Goal: Task Accomplishment & Management: Complete application form

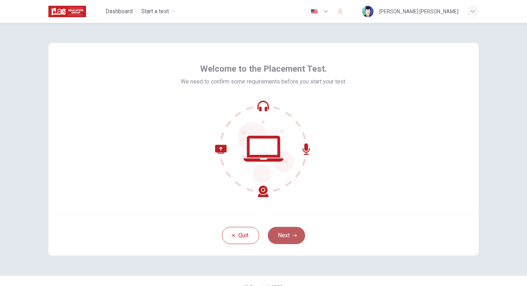
click at [284, 235] on button "Next" at bounding box center [286, 235] width 37 height 17
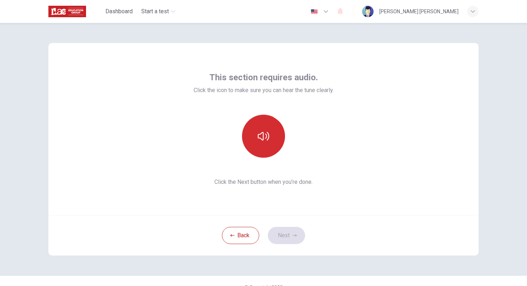
click at [262, 136] on icon "button" at bounding box center [263, 136] width 11 height 9
click at [285, 234] on button "Next" at bounding box center [286, 235] width 37 height 17
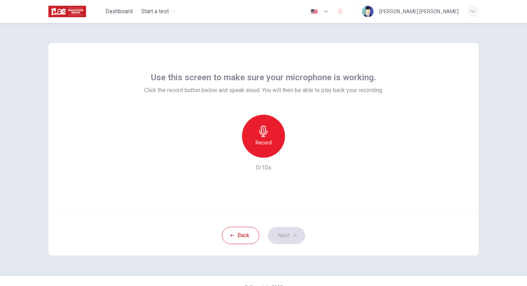
click at [263, 142] on h6 "Record" at bounding box center [264, 142] width 16 height 9
click at [264, 144] on h6 "Stop" at bounding box center [263, 142] width 11 height 9
click at [284, 237] on button "Next" at bounding box center [286, 235] width 37 height 17
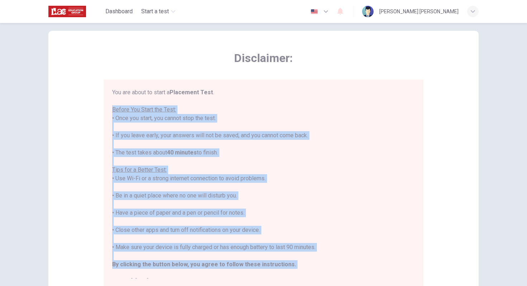
scroll to position [8, 0]
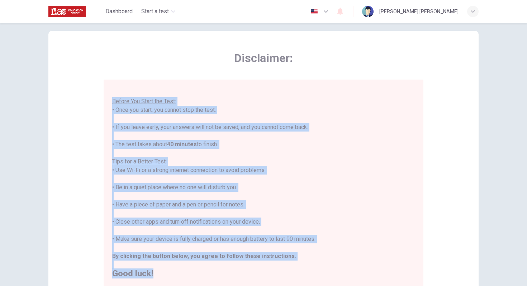
drag, startPoint x: 108, startPoint y: 112, endPoint x: 281, endPoint y: 273, distance: 236.1
click at [281, 273] on div "You are about to start a Placement Test . Before You Start the Test: • Once you…" at bounding box center [264, 184] width 320 height 208
copy div "Before You Start the Test: • Once you start, you cannot stop the test. • If you…"
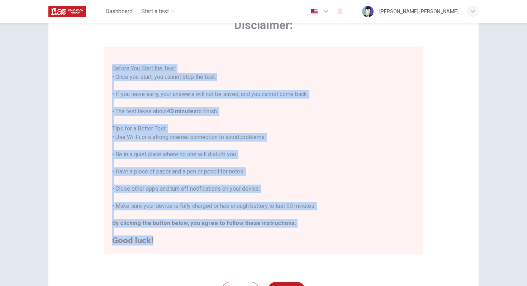
scroll to position [113, 0]
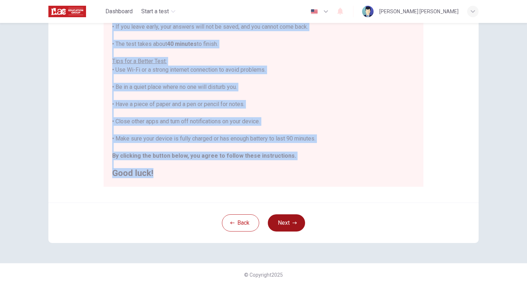
click at [284, 221] on button "Next" at bounding box center [286, 223] width 37 height 17
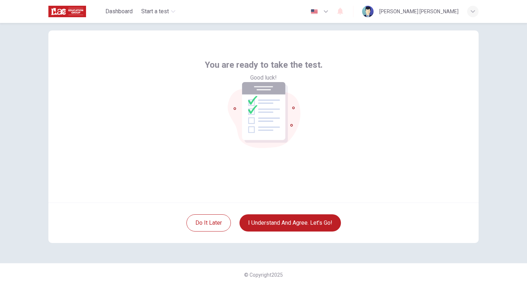
scroll to position [13, 0]
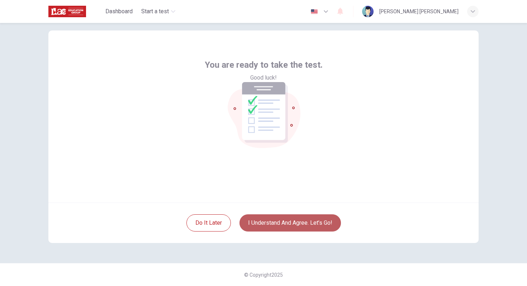
click at [294, 220] on button "I understand and agree. Let’s go!" at bounding box center [291, 223] width 102 height 17
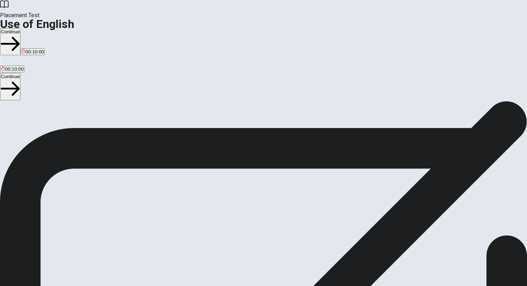
click at [20, 28] on button "Continue" at bounding box center [10, 41] width 20 height 27
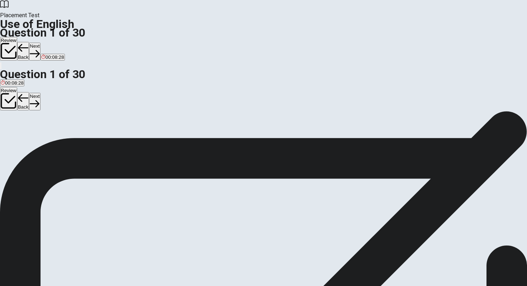
click at [59, 140] on span "has been" at bounding box center [49, 137] width 20 height 5
click at [40, 43] on button "Next" at bounding box center [34, 52] width 11 height 18
click at [21, 140] on span "were" at bounding box center [16, 137] width 10 height 5
click at [40, 43] on button "Next" at bounding box center [34, 52] width 11 height 18
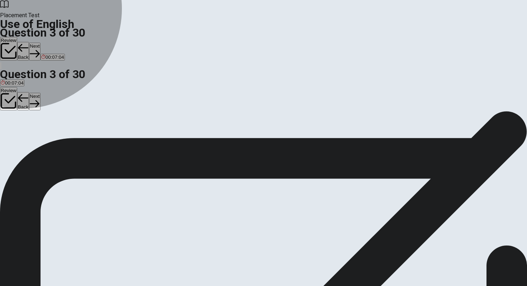
click at [11, 135] on span "goes" at bounding box center [6, 137] width 10 height 5
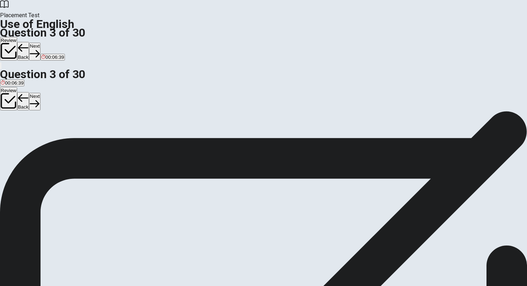
click at [40, 43] on button "Next" at bounding box center [34, 52] width 11 height 18
click at [11, 135] on span "have" at bounding box center [6, 137] width 10 height 5
click at [40, 43] on button "Next" at bounding box center [34, 52] width 11 height 18
click at [73, 140] on span "hiking" at bounding box center [67, 137] width 13 height 5
click at [40, 43] on button "Next" at bounding box center [34, 52] width 11 height 18
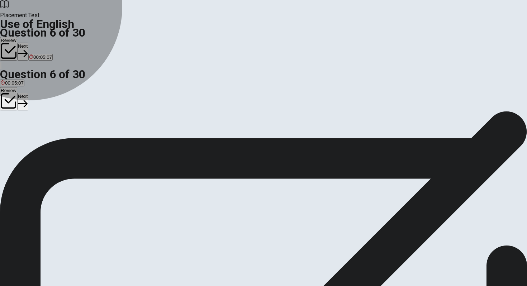
click at [29, 138] on span "below" at bounding box center [23, 137] width 13 height 5
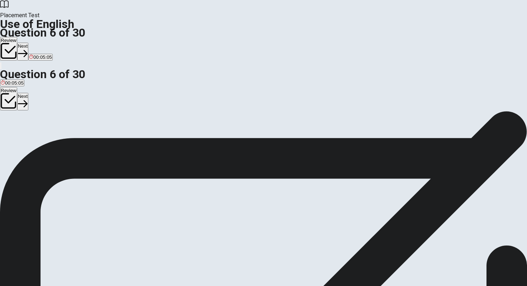
click at [28, 49] on icon "button" at bounding box center [23, 54] width 10 height 10
click at [36, 140] on span "phone" at bounding box center [29, 137] width 13 height 5
click at [22, 140] on span "caller" at bounding box center [15, 137] width 11 height 5
click at [40, 43] on button "Next" at bounding box center [34, 52] width 11 height 18
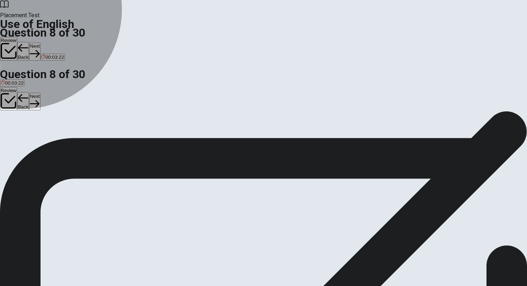
click at [51, 140] on span "pencil" at bounding box center [44, 137] width 13 height 5
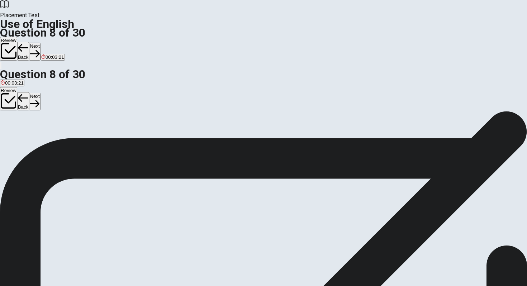
click at [40, 43] on button "Next" at bounding box center [34, 52] width 11 height 18
click at [27, 140] on span "leg" at bounding box center [24, 137] width 6 height 5
click at [40, 43] on button "Next" at bounding box center [34, 52] width 11 height 18
click at [27, 140] on span "waited" at bounding box center [20, 137] width 14 height 5
click at [40, 43] on button "Next" at bounding box center [34, 52] width 11 height 18
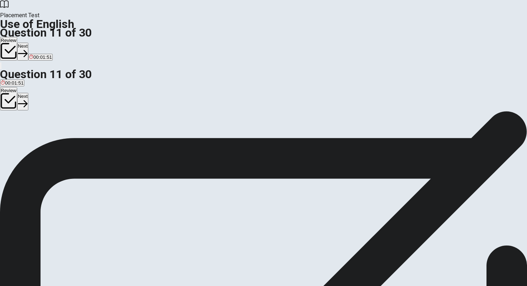
click at [6, 135] on span "on" at bounding box center [3, 137] width 5 height 5
click at [28, 43] on button "Next" at bounding box center [22, 52] width 11 height 18
click at [19, 140] on span "an" at bounding box center [16, 137] width 5 height 5
click at [40, 43] on button "Next" at bounding box center [34, 52] width 11 height 18
click at [93, 140] on span "showed up" at bounding box center [81, 137] width 23 height 5
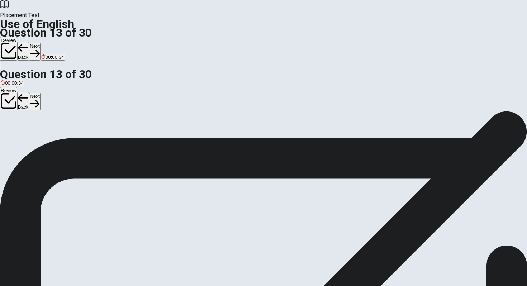
click at [40, 43] on button "Next" at bounding box center [34, 52] width 11 height 18
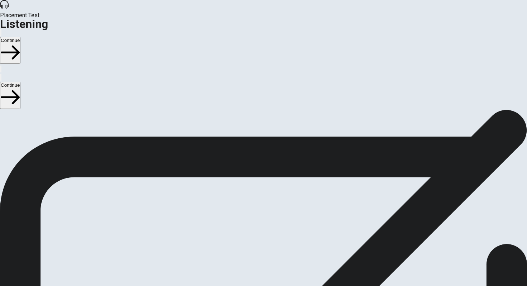
drag, startPoint x: 67, startPoint y: 66, endPoint x: 138, endPoint y: 105, distance: 81.1
click at [138, 110] on div "Listening Instructions There are 3 audio clips in this section. Each clip has 5…" at bounding box center [263, 166] width 527 height 112
drag, startPoint x: 69, startPoint y: 92, endPoint x: 138, endPoint y: 107, distance: 70.1
click at [138, 110] on span "There are 3 audio clips in this section. Each clip has 5 questions. Before each…" at bounding box center [173, 165] width 346 height 110
click at [20, 37] on button "Continue" at bounding box center [10, 50] width 20 height 27
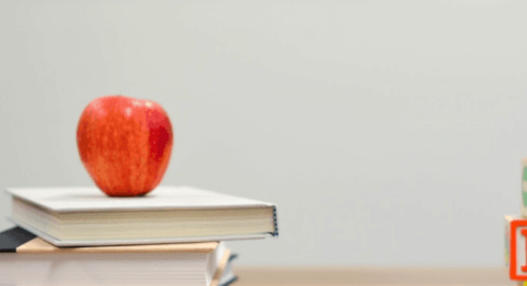
drag, startPoint x: 78, startPoint y: 105, endPoint x: 54, endPoint y: 104, distance: 23.7
click at [54, 278] on div at bounding box center [263, 278] width 527 height 0
click at [81, 128] on span "Where is the restaurant located?" at bounding box center [40, 131] width 81 height 7
click at [91, 125] on span "Downtown" at bounding box center [80, 122] width 22 height 5
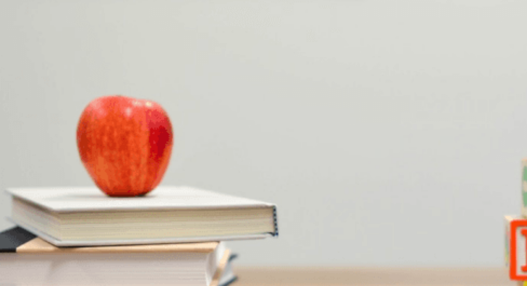
click at [14, 174] on button "A Italian" at bounding box center [7, 180] width 14 height 12
click at [17, 210] on span "Excited" at bounding box center [9, 212] width 16 height 5
click at [122, 240] on span "Choosing a restaurant" at bounding box center [98, 242] width 47 height 5
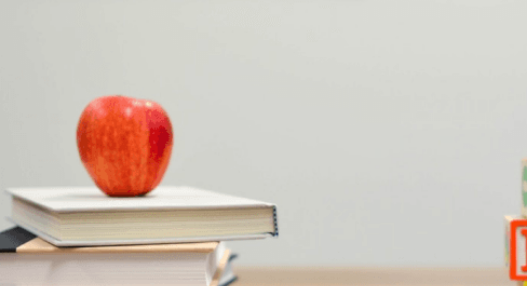
scroll to position [162, 0]
click at [79, 150] on span "Make a reservation" at bounding box center [58, 152] width 41 height 5
click at [20, 37] on button "Continue" at bounding box center [10, 50] width 20 height 27
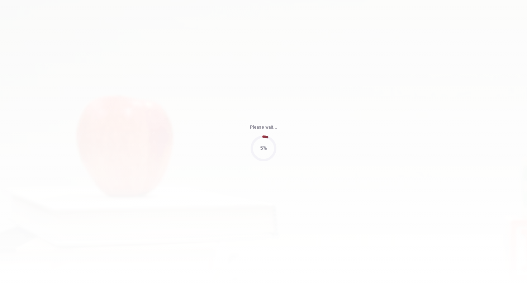
type input "90"
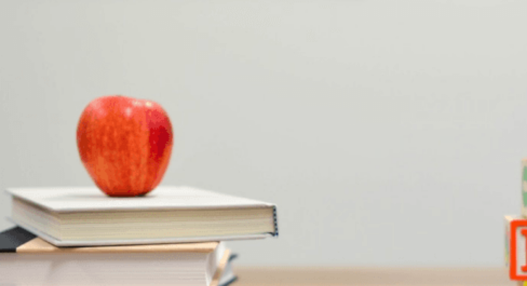
scroll to position [0, 0]
click at [99, 130] on span "A refund" at bounding box center [90, 126] width 18 height 5
click at [79, 160] on span "Yes" at bounding box center [75, 156] width 8 height 5
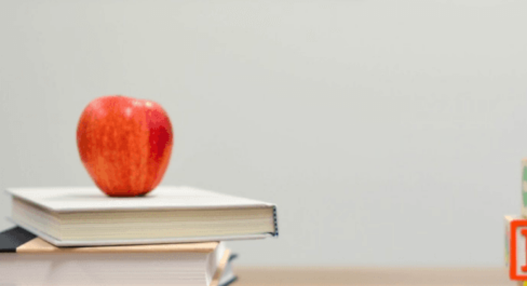
click at [104, 190] on span "The receipt" at bounding box center [92, 186] width 24 height 5
click at [116, 215] on span "It doesn’t fit" at bounding box center [104, 217] width 24 height 5
click at [88, 223] on button "D A sweater" at bounding box center [76, 229] width 23 height 12
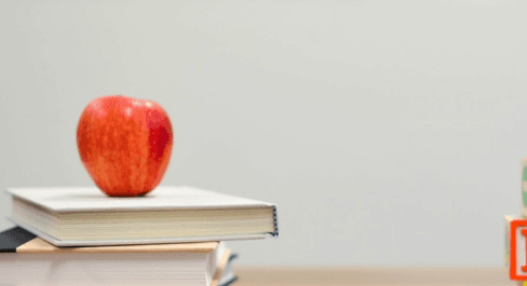
click at [20, 37] on button "Continue" at bounding box center [10, 50] width 20 height 27
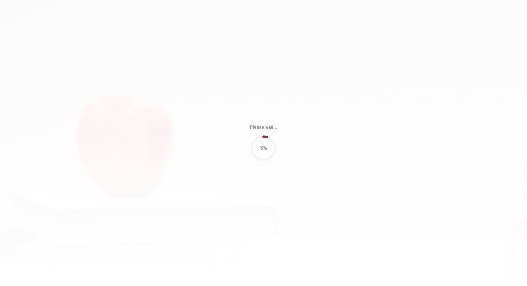
type input "99"
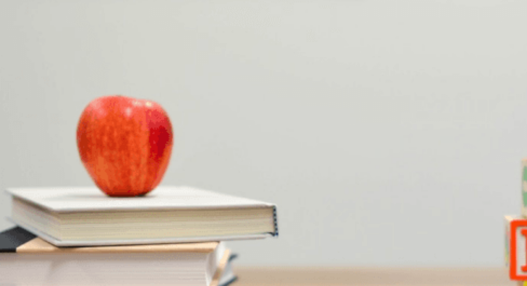
scroll to position [0, 0]
click at [134, 147] on span "He is enjoying it" at bounding box center [117, 144] width 34 height 5
click at [87, 177] on span "A camera" at bounding box center [77, 174] width 20 height 5
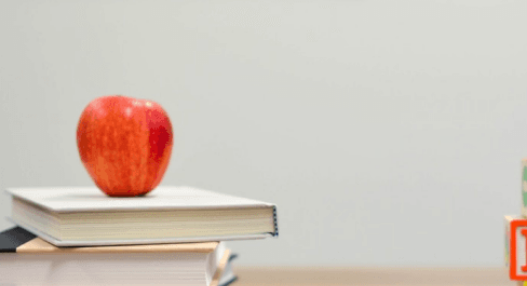
click at [46, 202] on span "Landscapes" at bounding box center [33, 204] width 26 height 5
click at [28, 262] on span "Photography" at bounding box center [14, 264] width 27 height 5
click at [55, 232] on span "For travel" at bounding box center [44, 234] width 20 height 5
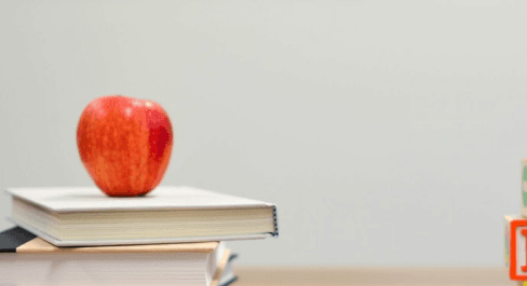
click at [136, 232] on span "For better photo quality" at bounding box center [111, 234] width 49 height 5
click at [20, 37] on button "Continue" at bounding box center [10, 50] width 20 height 27
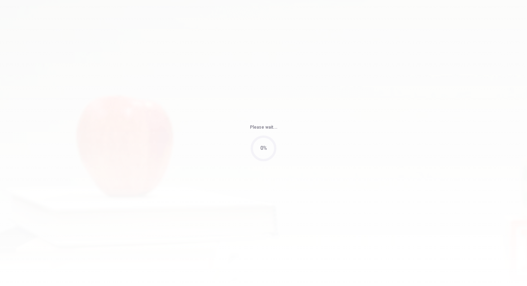
type input "98"
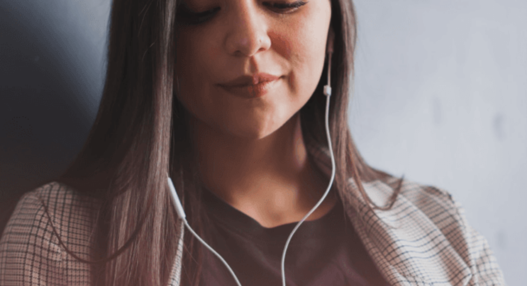
scroll to position [48, 0]
drag, startPoint x: 67, startPoint y: 126, endPoint x: 113, endPoint y: 133, distance: 46.4
click at [113, 130] on span "Use a headset if available (recommended for best audio quality). Ensure your mi…" at bounding box center [81, 100] width 162 height 58
click at [20, 37] on button "Continue" at bounding box center [10, 50] width 20 height 27
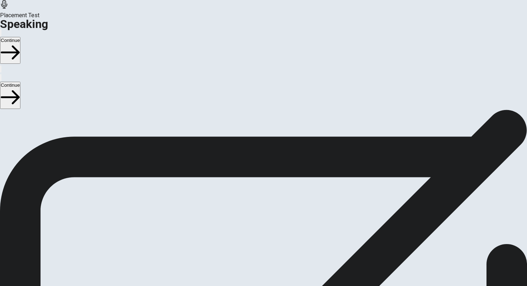
click at [268, 201] on icon at bounding box center [264, 201] width 8 height 1
click at [267, 186] on icon at bounding box center [263, 191] width 8 height 10
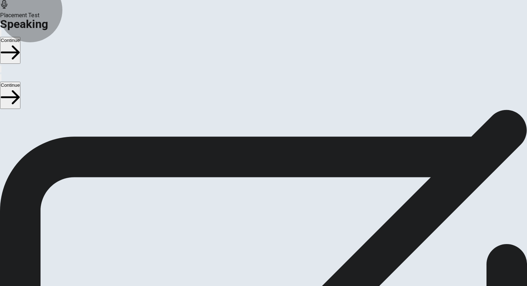
click at [279, 204] on button "Record Again" at bounding box center [264, 221] width 30 height 35
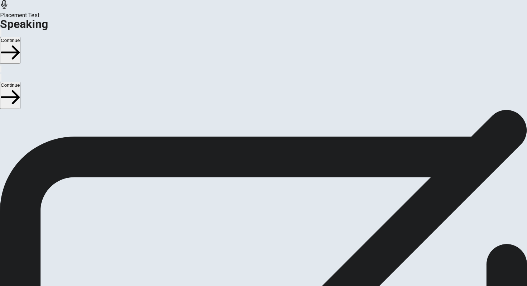
click at [277, 184] on div "Stop Recording" at bounding box center [263, 229] width 25 height 91
click at [255, 211] on icon "Play Audio" at bounding box center [255, 211] width 0 height 0
click at [262, 211] on icon "Record Again" at bounding box center [258, 215] width 9 height 9
click at [277, 259] on span "Stop Recording" at bounding box center [263, 266] width 25 height 15
click at [263, 211] on icon "Play Audio" at bounding box center [259, 215] width 7 height 9
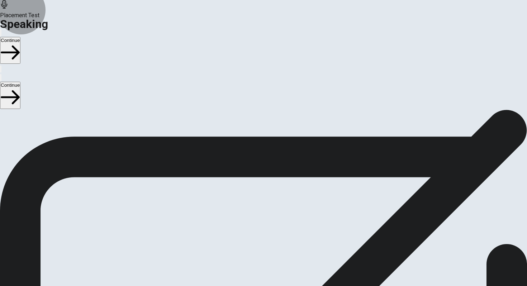
click at [20, 37] on button "Continue" at bounding box center [10, 50] width 20 height 27
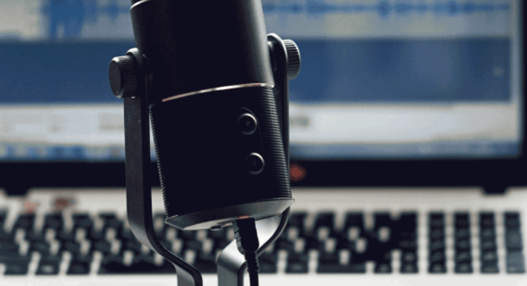
scroll to position [67, 0]
click at [20, 37] on button "Continue" at bounding box center [10, 50] width 20 height 27
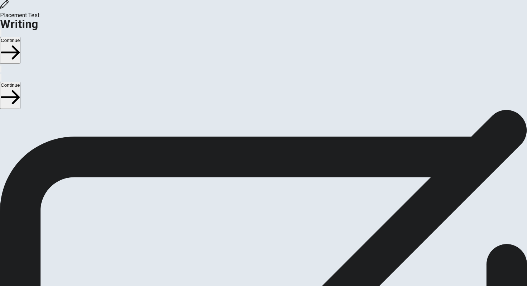
scroll to position [4, 0]
click at [20, 37] on button "Continue" at bounding box center [10, 50] width 20 height 27
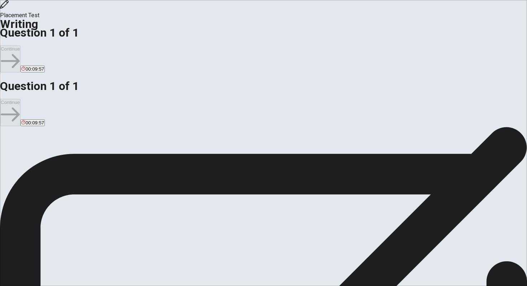
scroll to position [5, 0]
drag, startPoint x: 427, startPoint y: 80, endPoint x: 270, endPoint y: 68, distance: 157.3
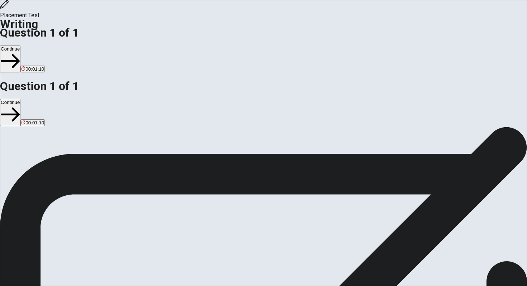
drag, startPoint x: 208, startPoint y: 200, endPoint x: 276, endPoint y: 208, distance: 68.3
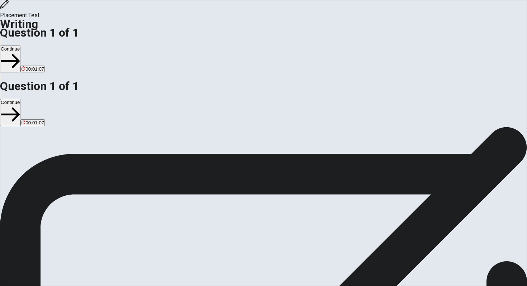
type textarea "In [GEOGRAPHIC_DATA], one of the most exciting traditions is celebrating Reveil…"
click at [20, 46] on button "Continue" at bounding box center [10, 59] width 20 height 27
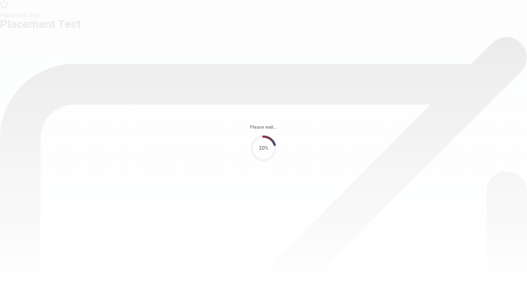
scroll to position [0, 0]
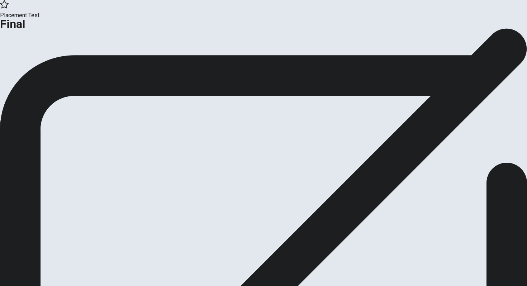
click at [29, 64] on button "Continue" at bounding box center [14, 59] width 29 height 10
